Goal: Task Accomplishment & Management: Manage account settings

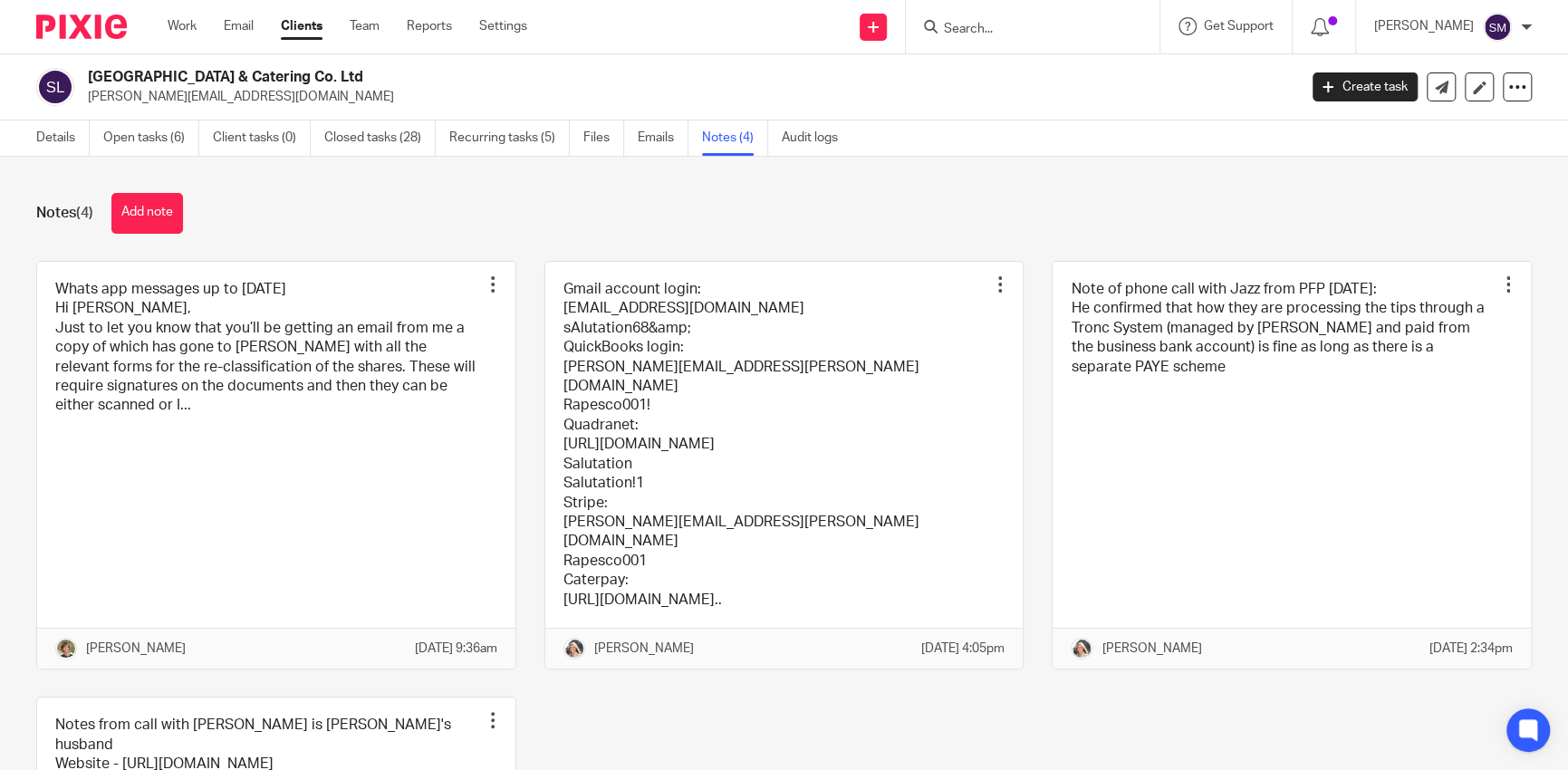
scroll to position [204, 0]
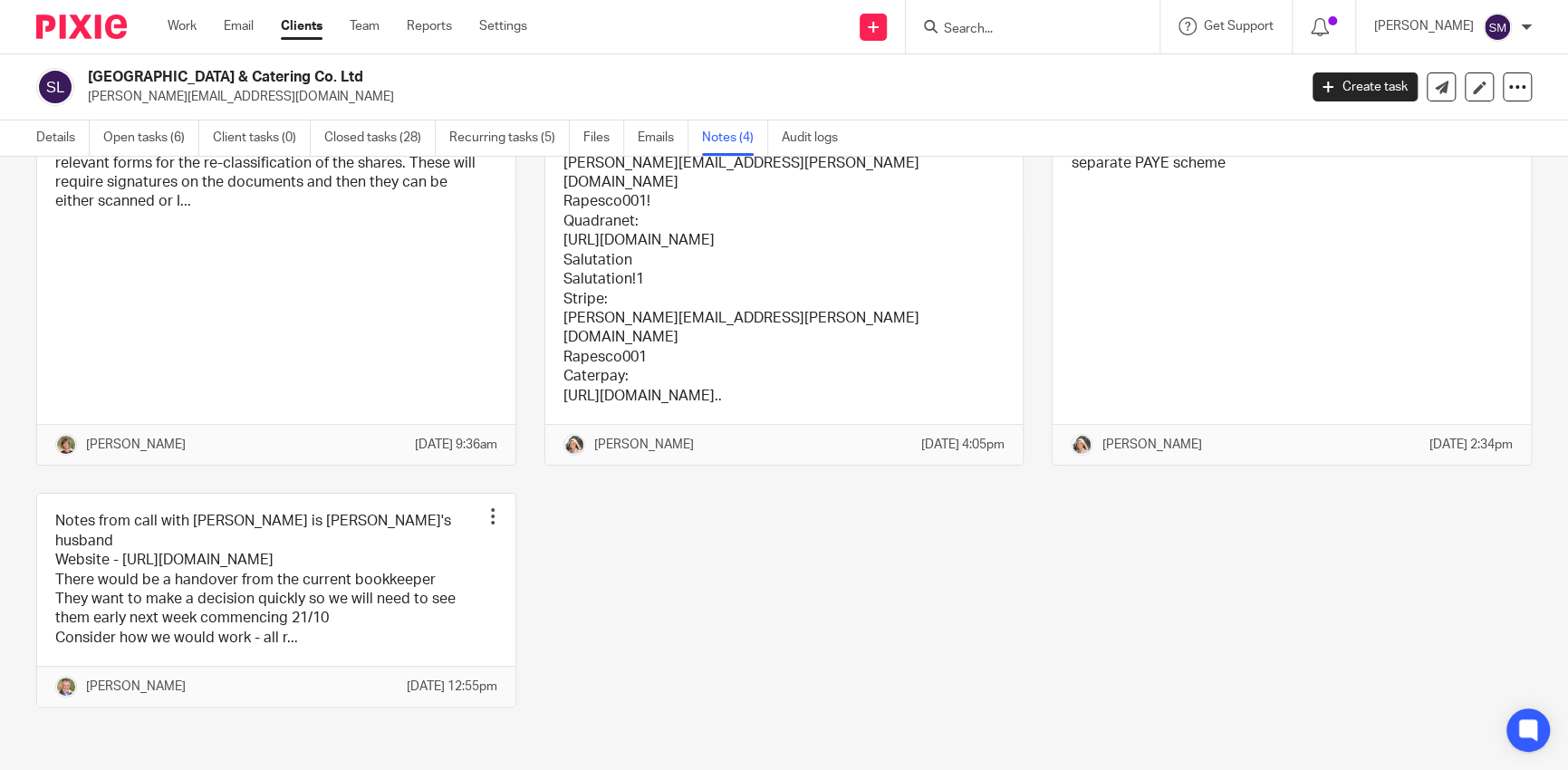
click at [948, 37] on form at bounding box center [1038, 26] width 193 height 22
click at [946, 0] on html "Work Email Clients Team Reports Settings Work Email Clients Team Reports Settin…" at bounding box center [784, 385] width 1568 height 770
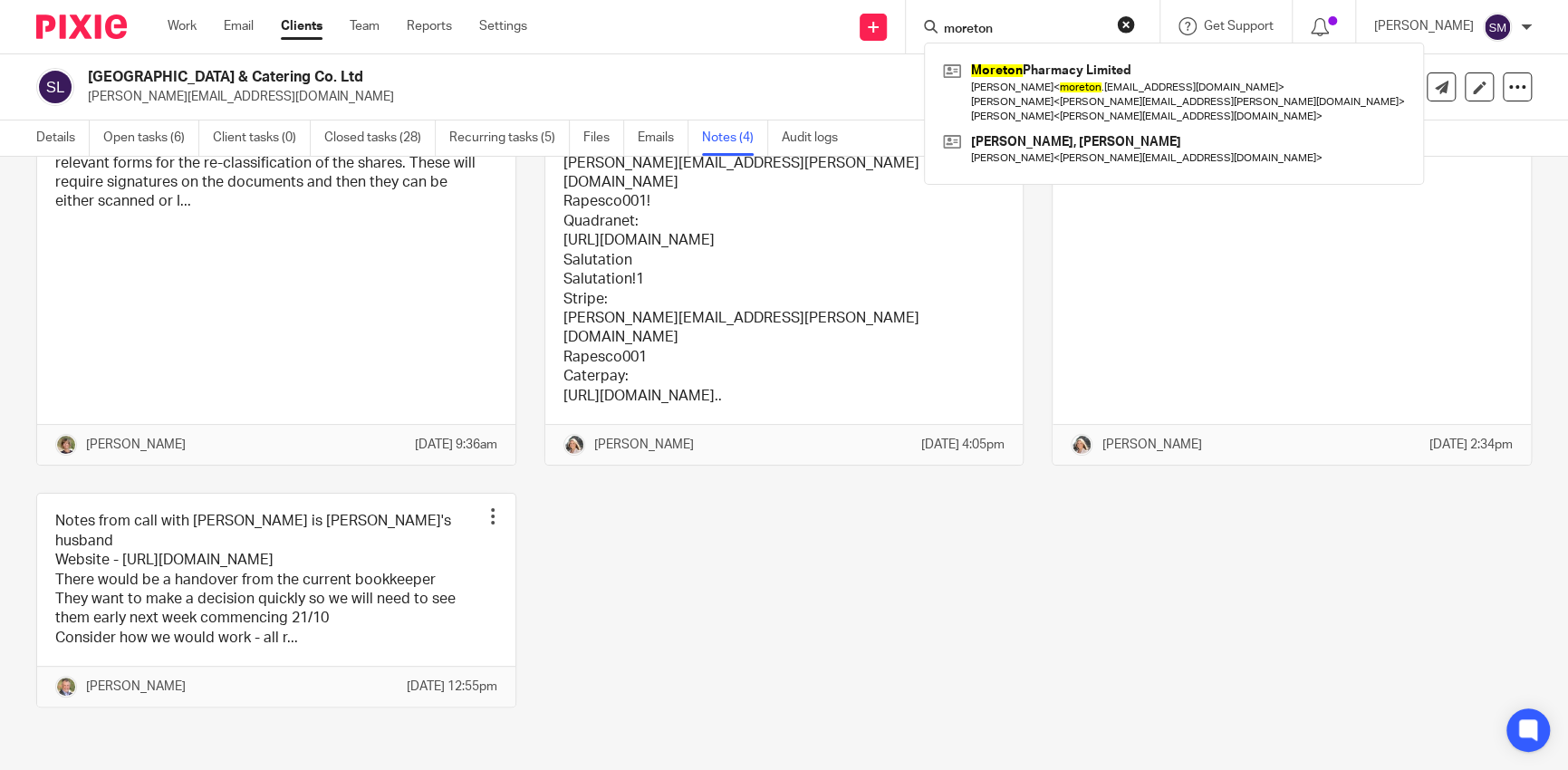
type input "moreton"
click button "submit" at bounding box center [0, 0] width 0 height 0
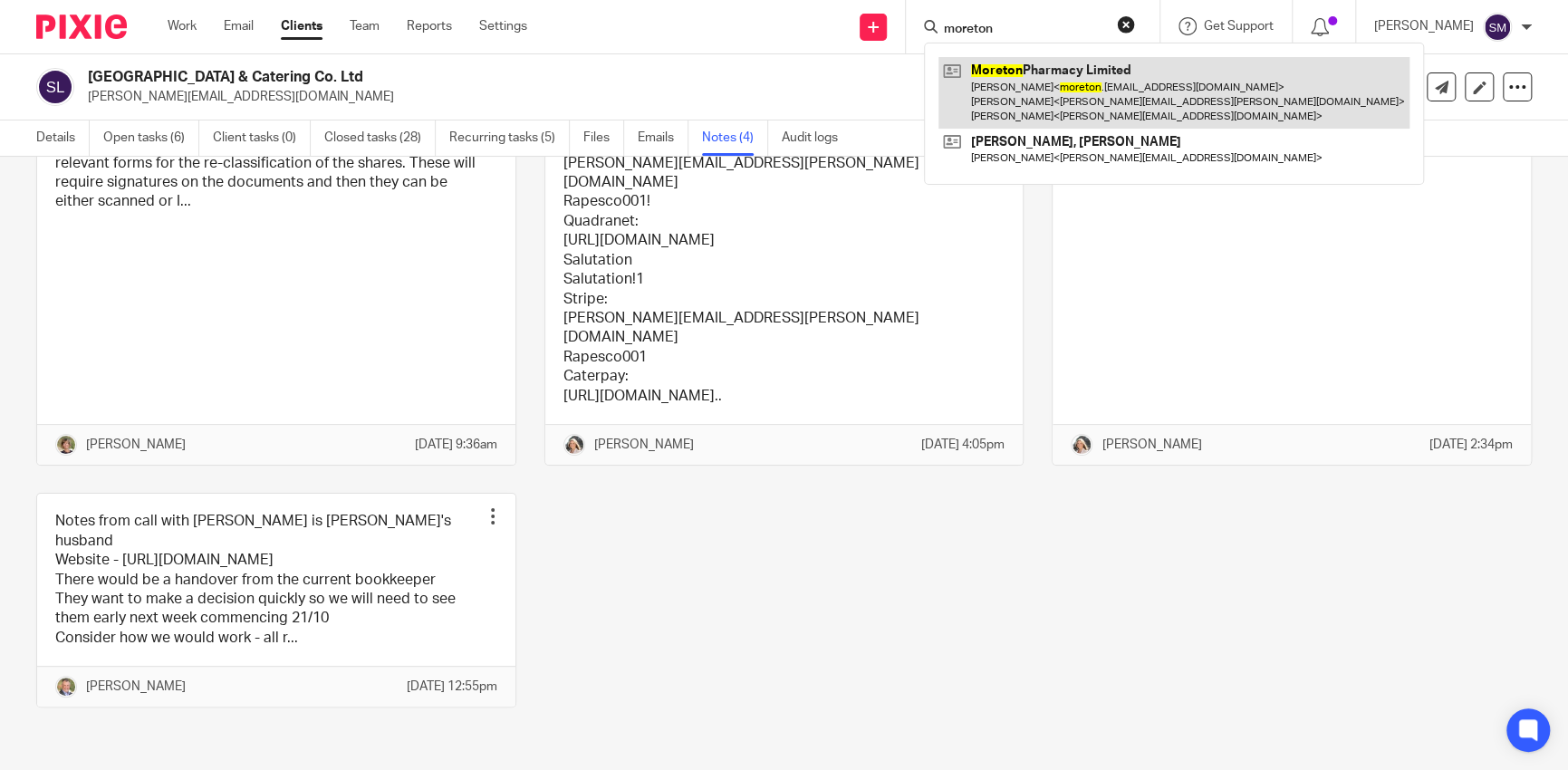
click at [963, 66] on link at bounding box center [1173, 93] width 471 height 72
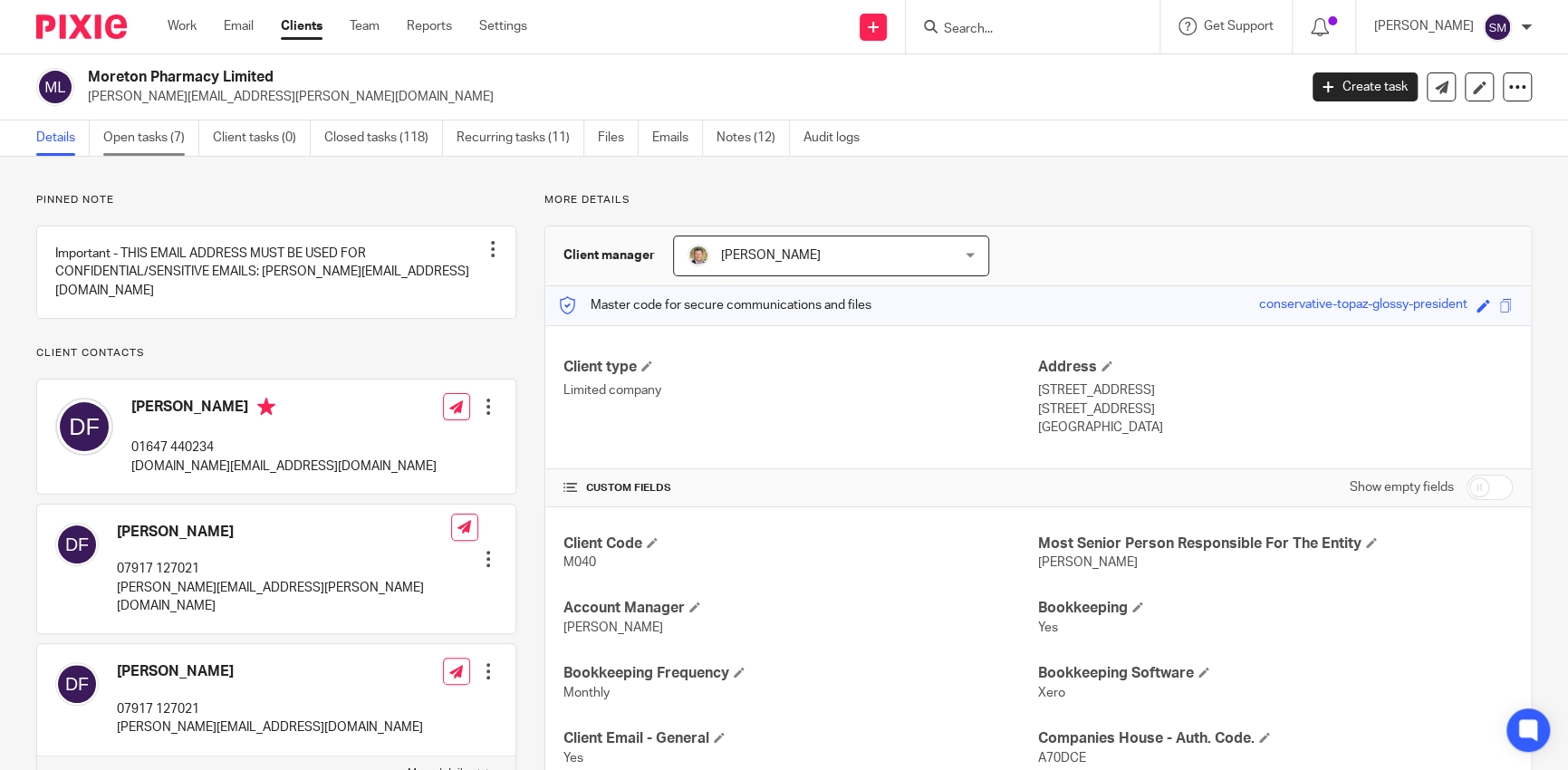
click at [149, 142] on link "Open tasks (7)" at bounding box center [151, 138] width 96 height 36
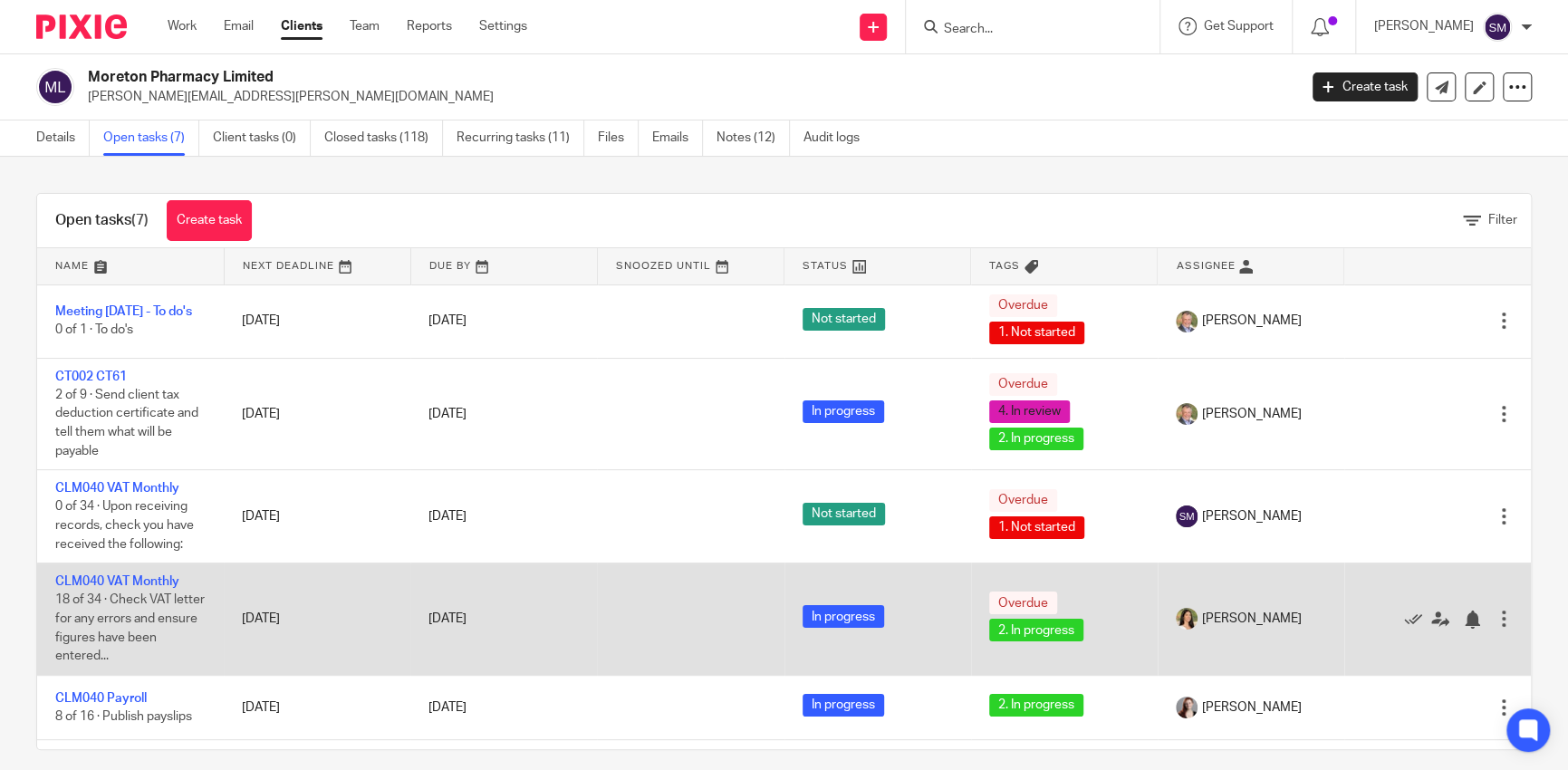
scroll to position [182, 0]
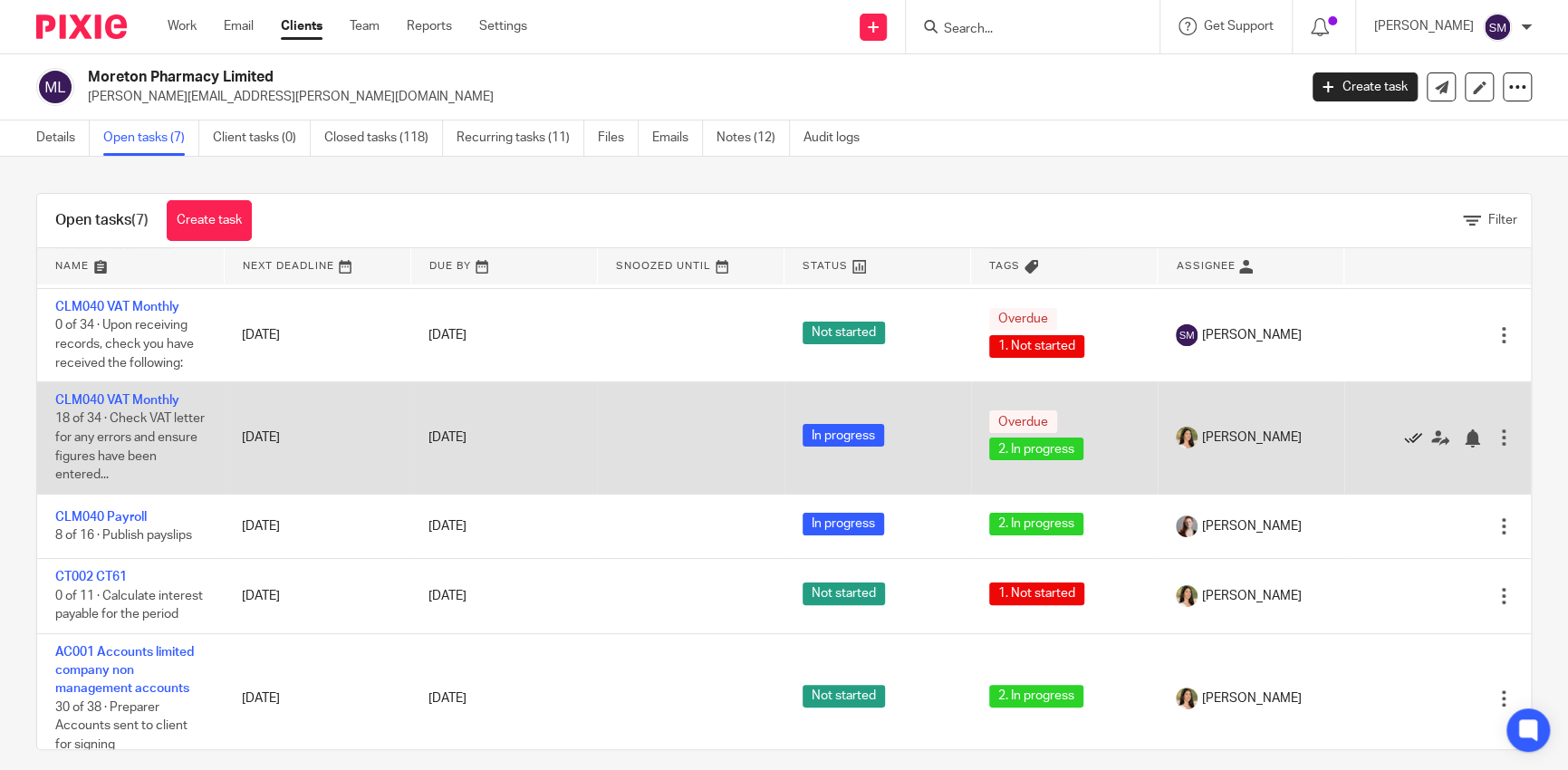
click at [1403, 434] on icon at bounding box center [1412, 438] width 18 height 18
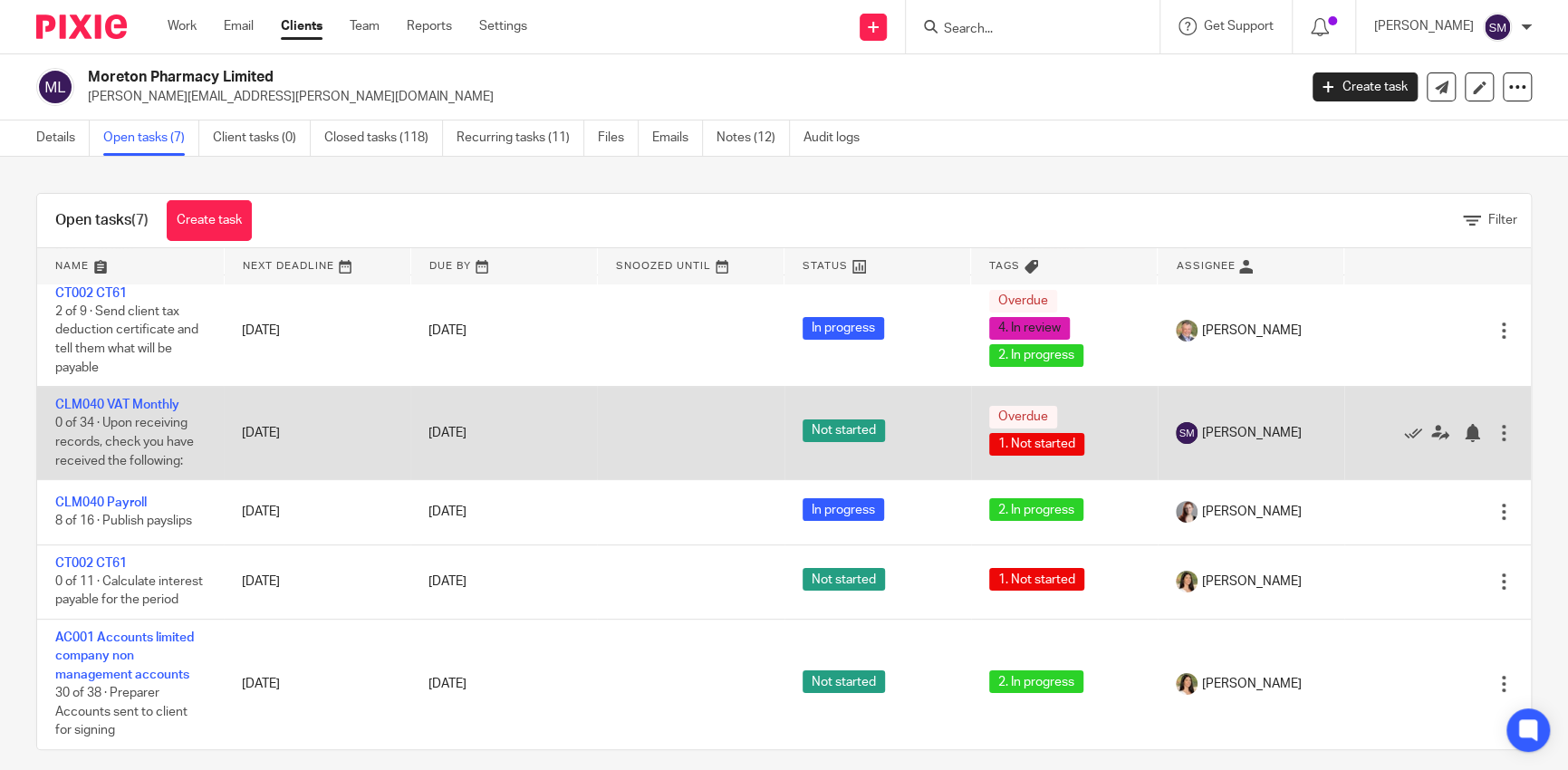
scroll to position [12, 0]
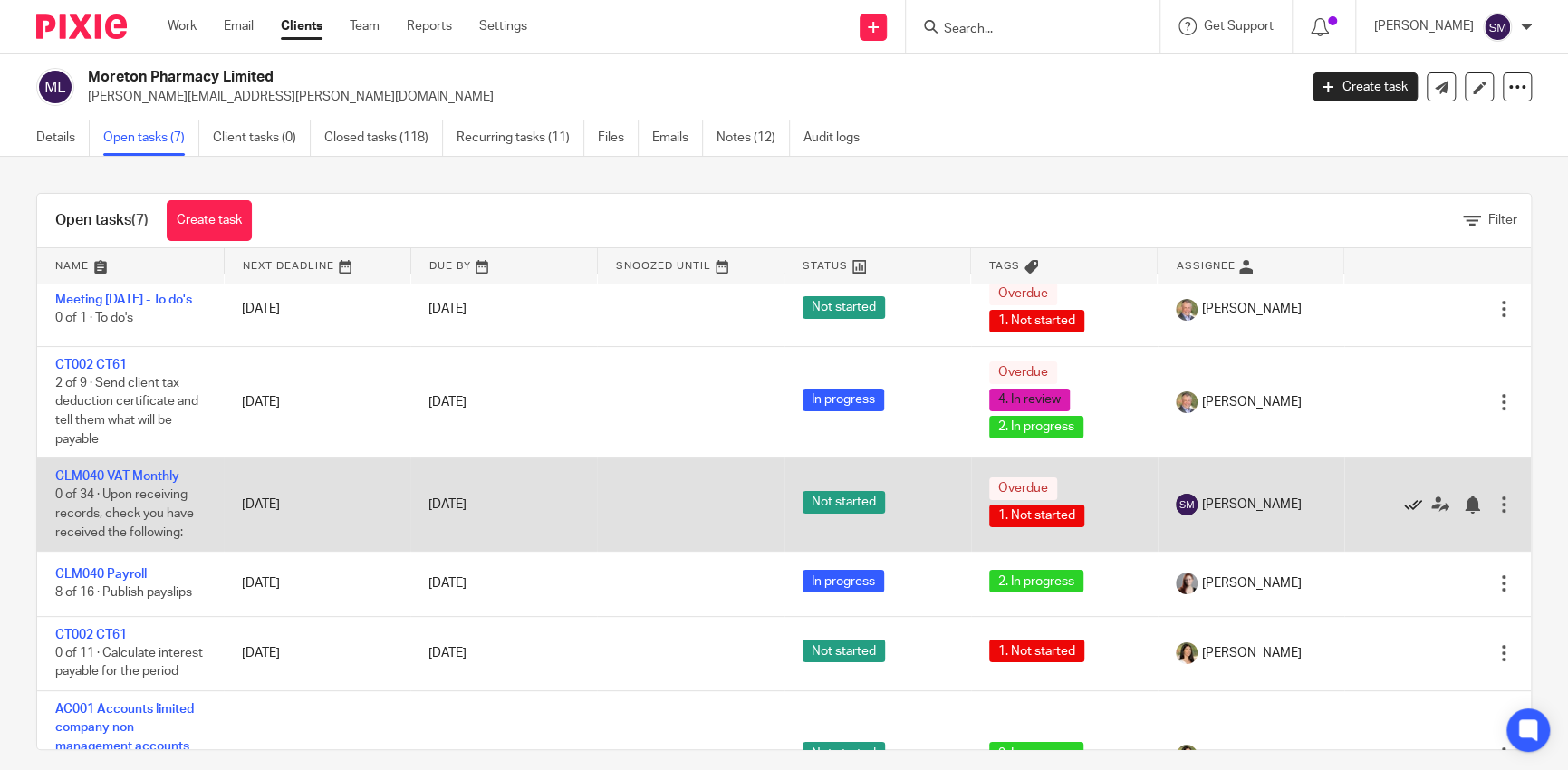
click at [1403, 506] on icon at bounding box center [1412, 504] width 18 height 18
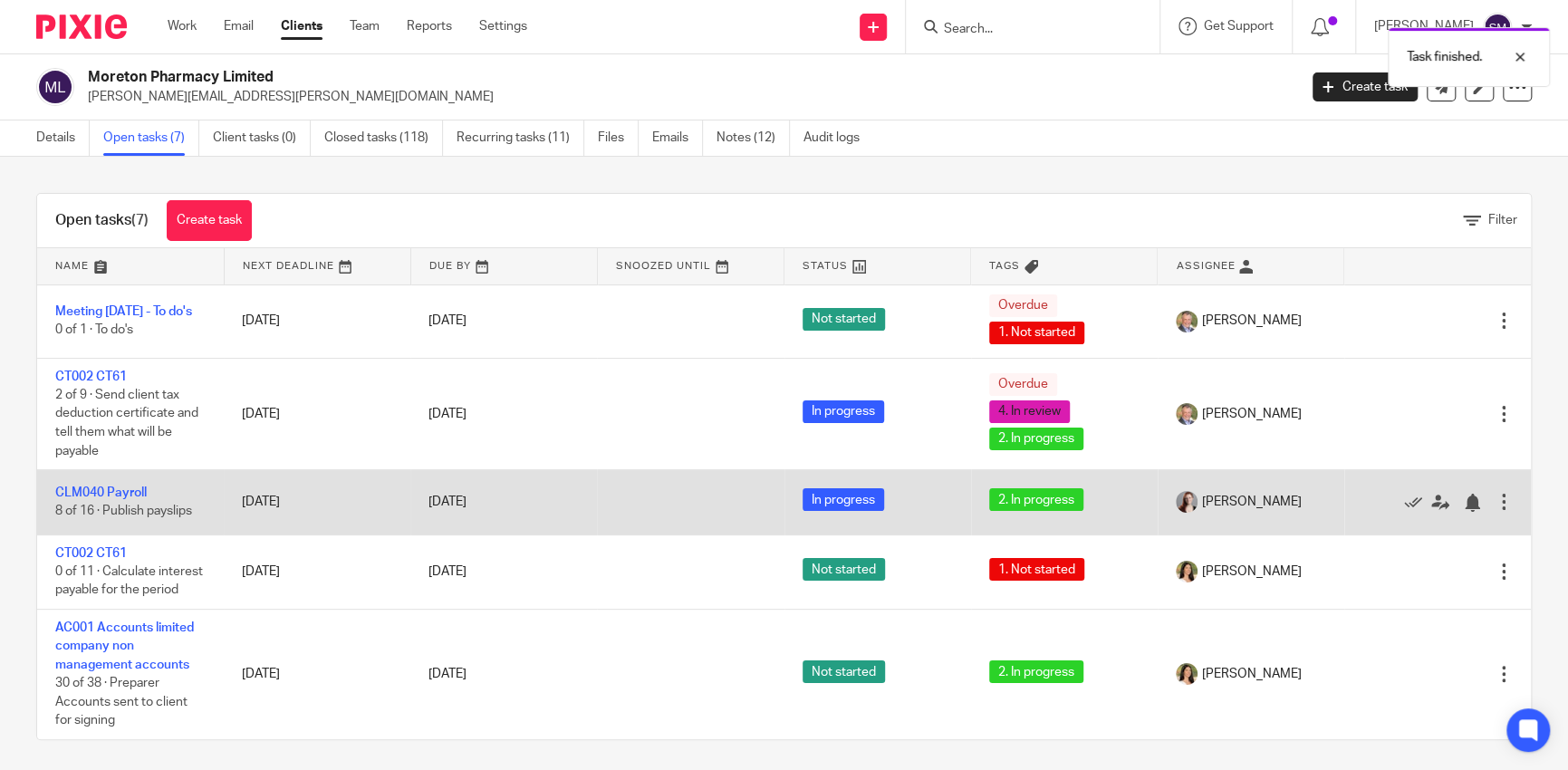
scroll to position [8, 0]
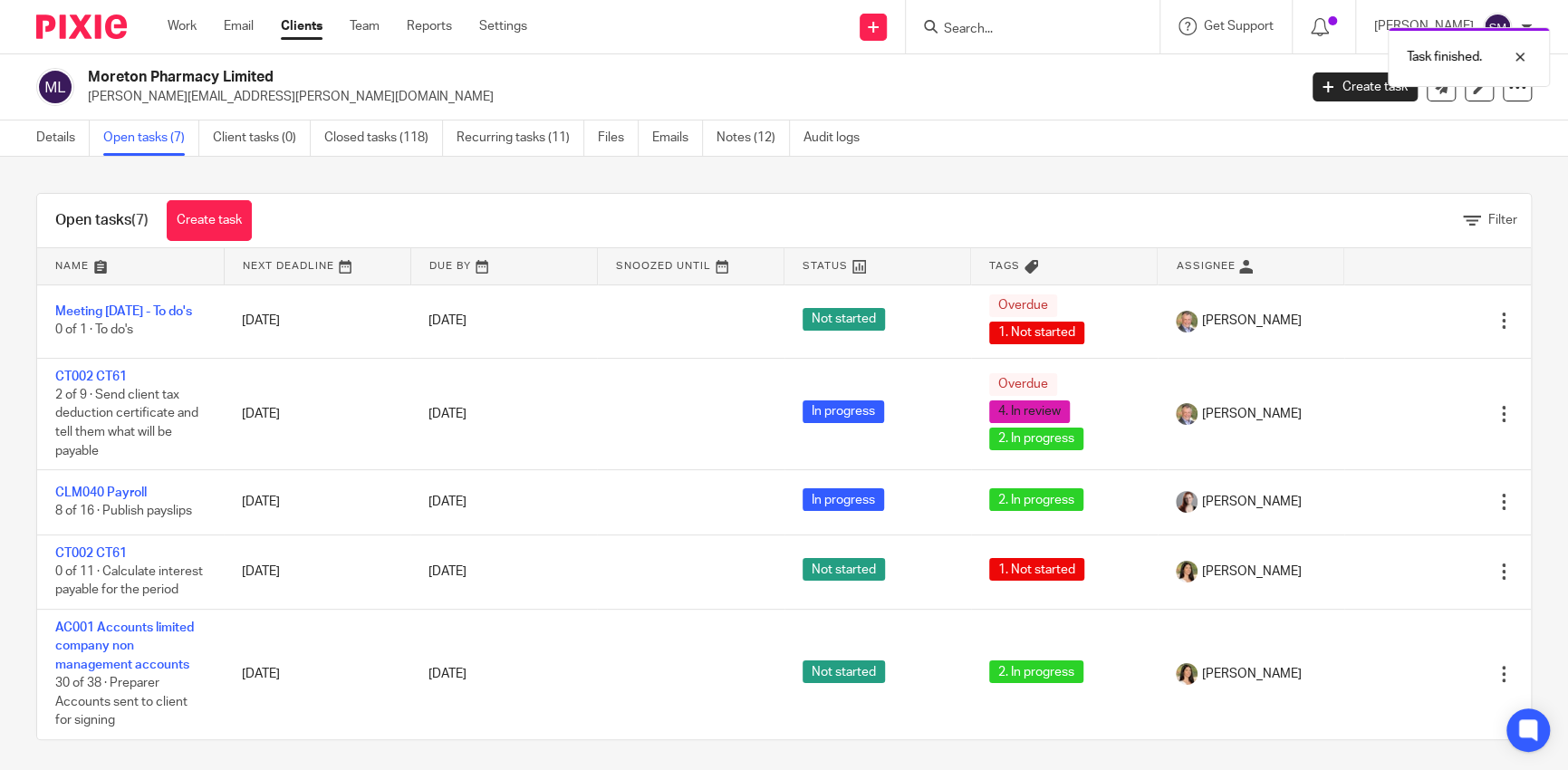
click at [979, 48] on div "Task finished." at bounding box center [1167, 52] width 766 height 69
click at [970, 36] on div "Task finished." at bounding box center [1167, 52] width 766 height 69
click at [957, 20] on div "Task finished." at bounding box center [1167, 52] width 766 height 69
click at [956, 28] on div "Task finished." at bounding box center [1167, 52] width 766 height 69
click at [962, 43] on div "Task finished." at bounding box center [1167, 52] width 766 height 69
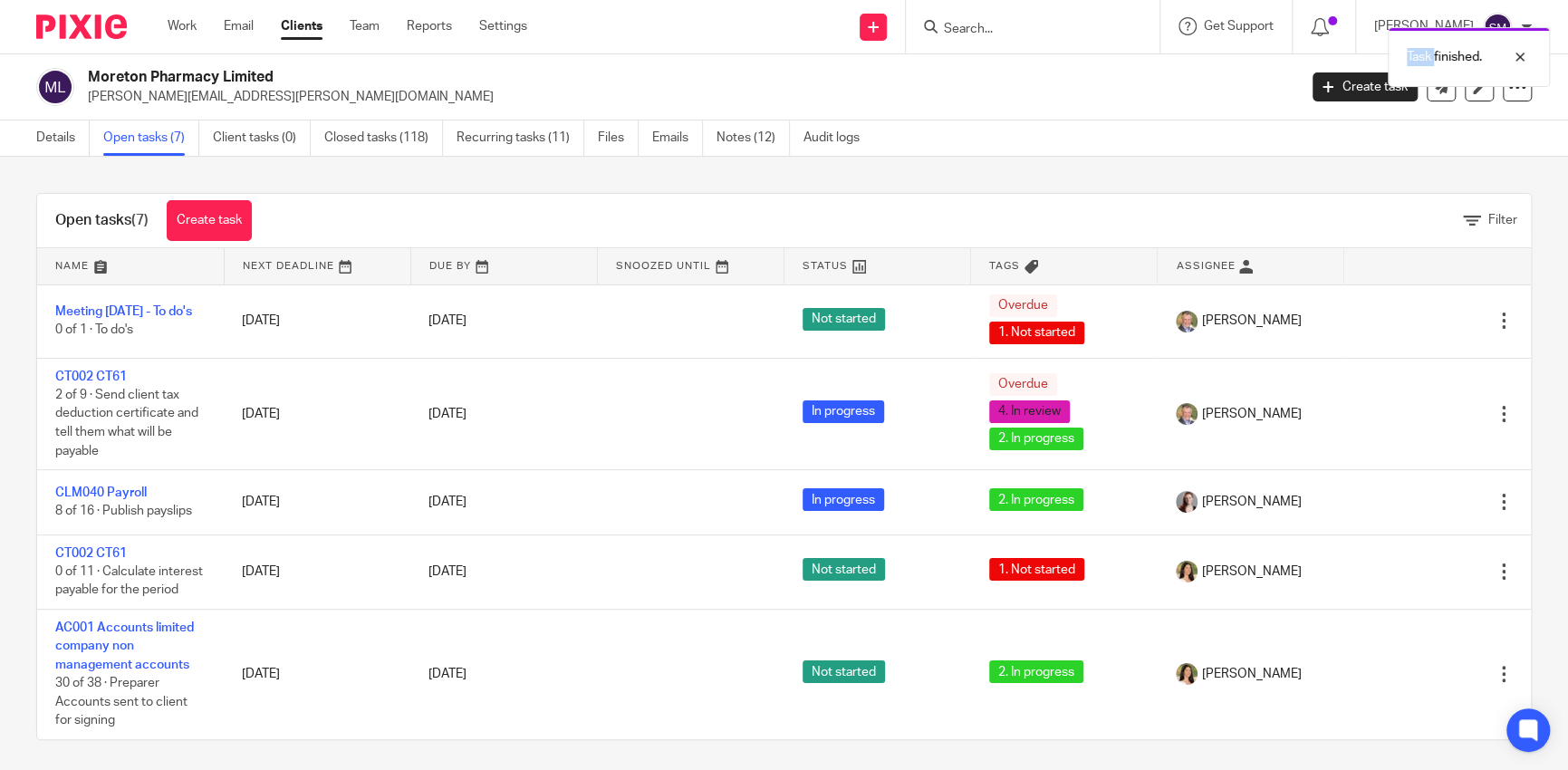
click at [962, 43] on div "Task finished." at bounding box center [1167, 52] width 766 height 69
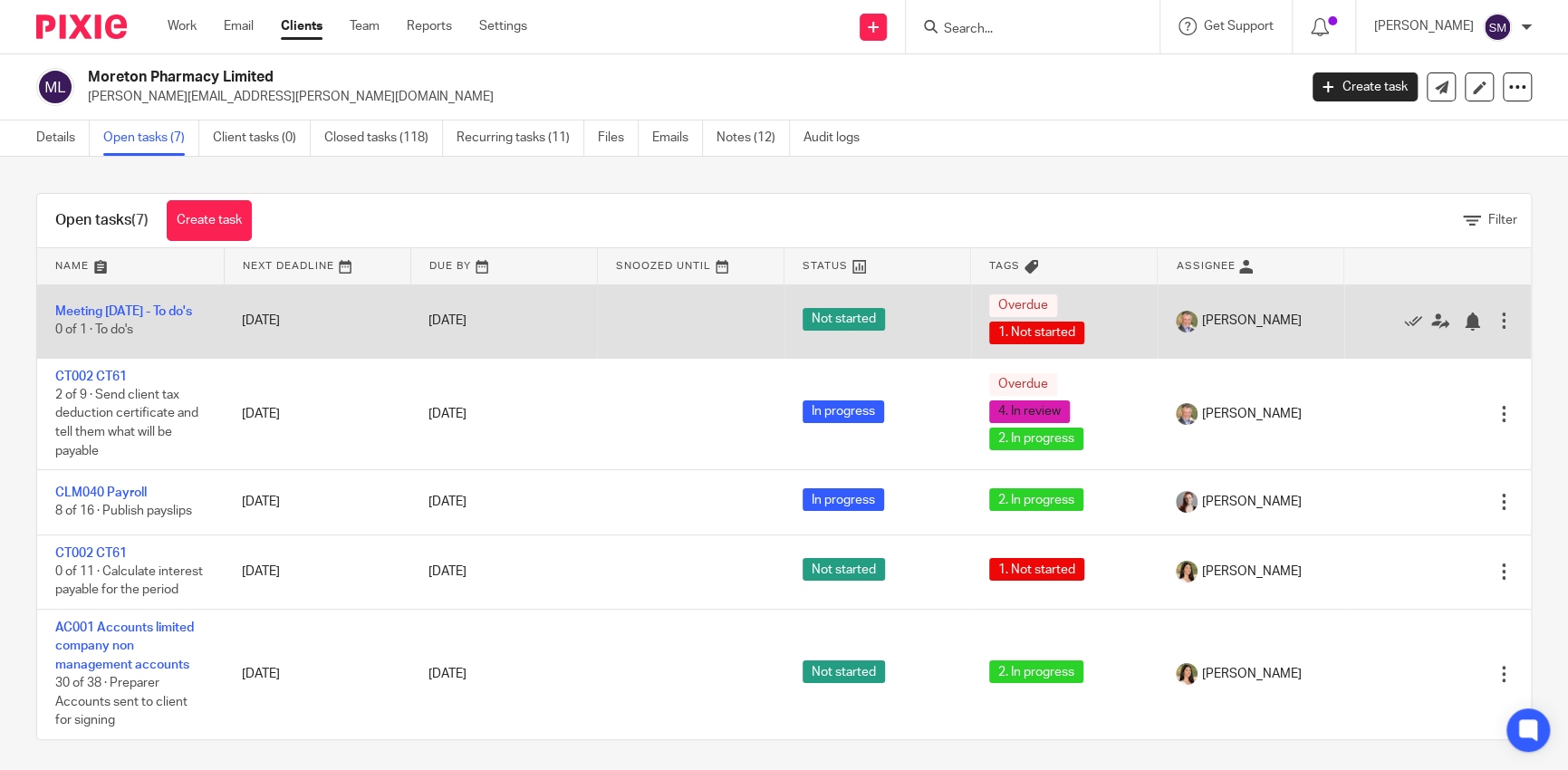
scroll to position [0, 0]
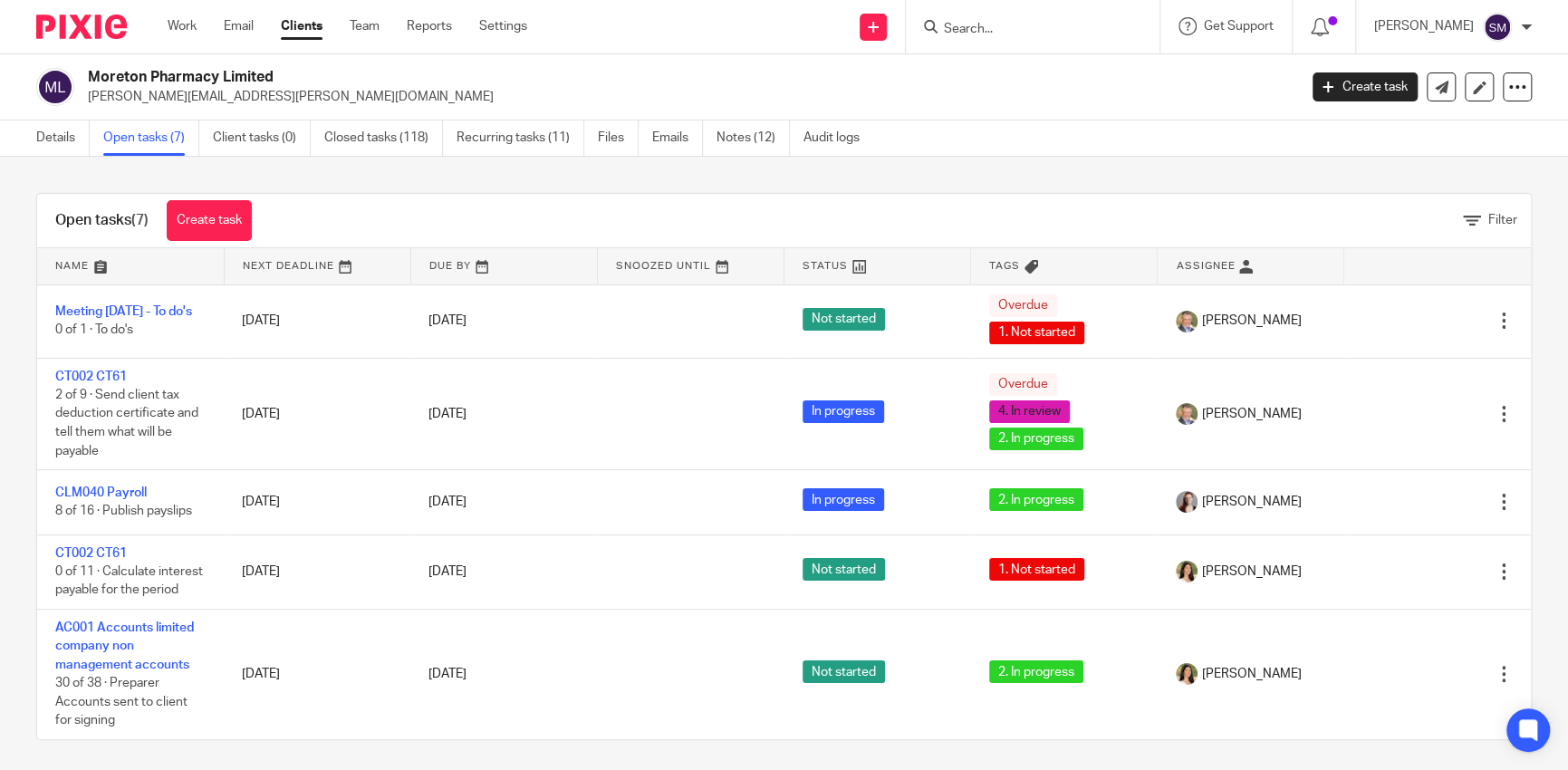
click at [958, 28] on input "Search" at bounding box center [1023, 29] width 163 height 16
type input "chagford"
click button "submit" at bounding box center [0, 0] width 0 height 0
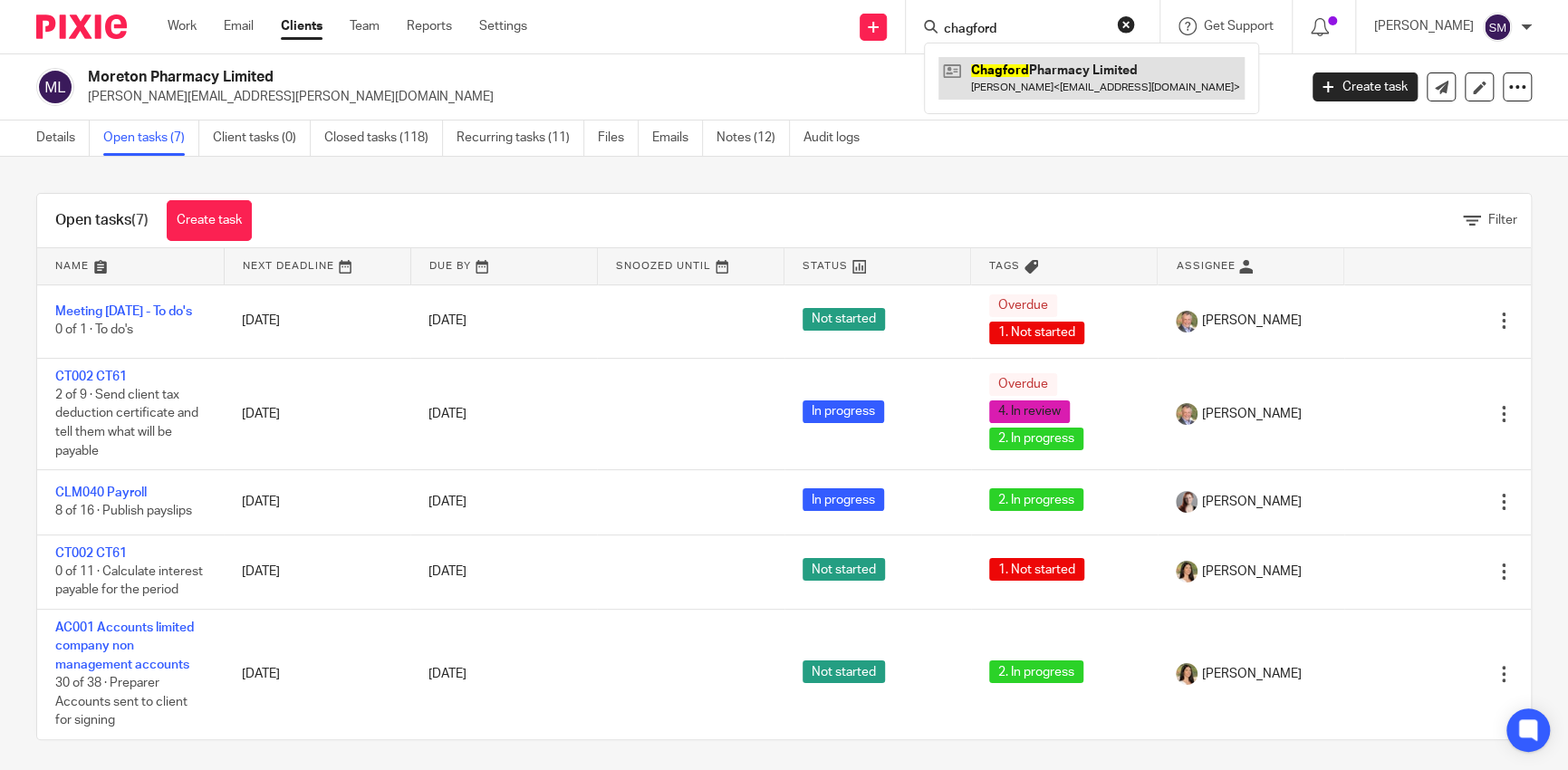
click at [1029, 91] on link at bounding box center [1090, 78] width 306 height 42
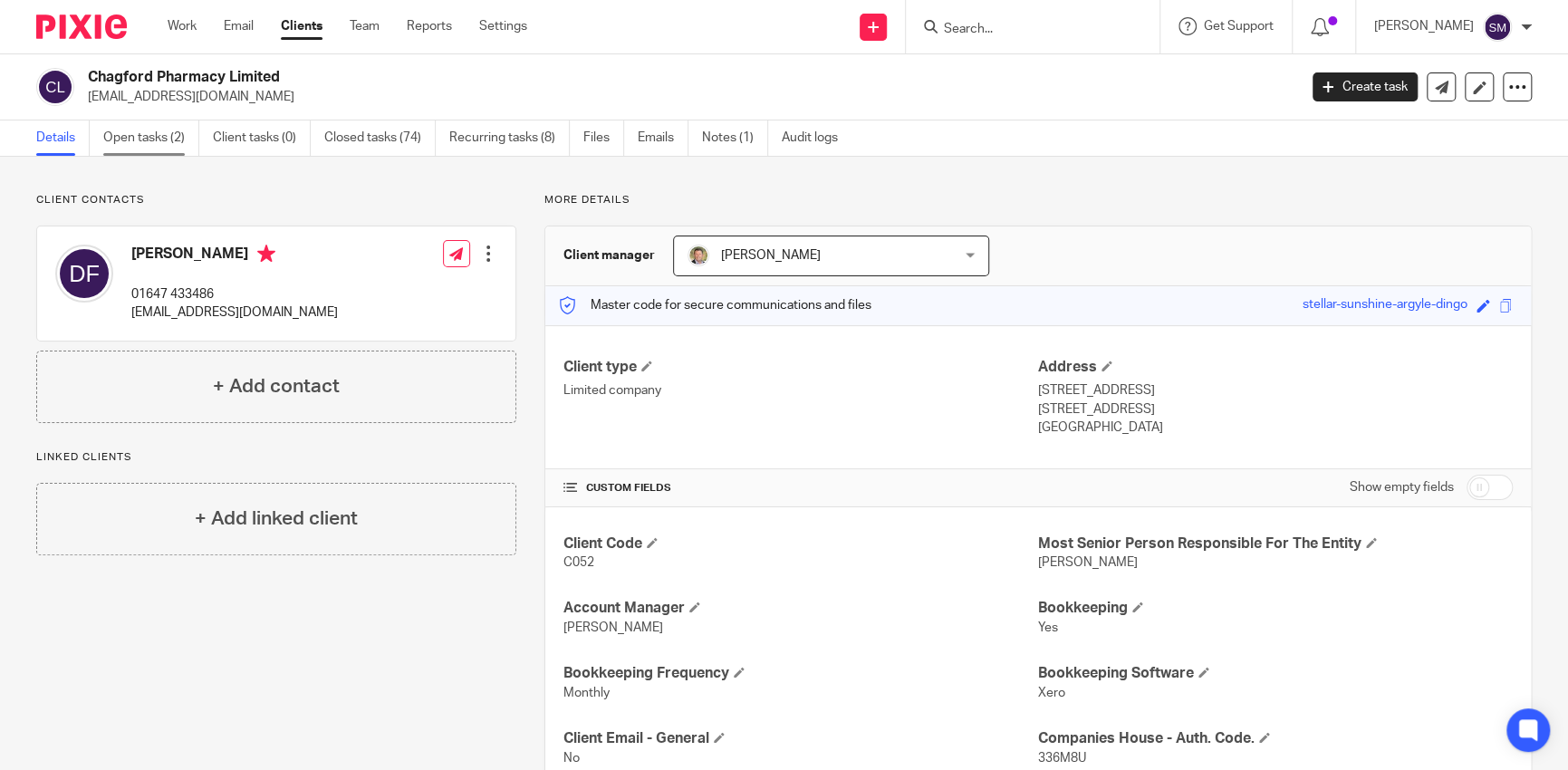
click at [179, 144] on link "Open tasks (2)" at bounding box center [151, 138] width 96 height 36
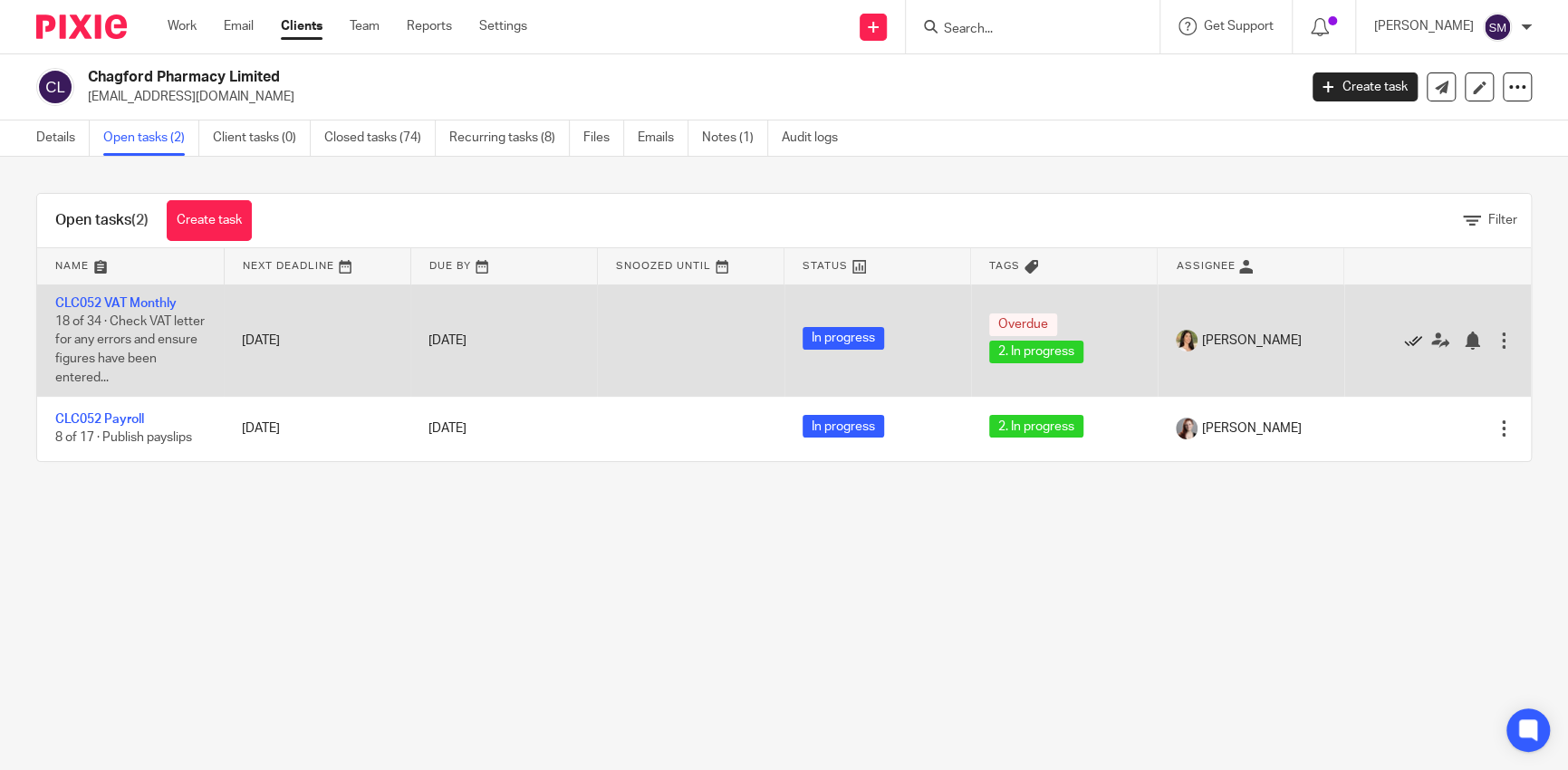
click at [1403, 333] on icon at bounding box center [1412, 340] width 18 height 18
